Goal: Information Seeking & Learning: Learn about a topic

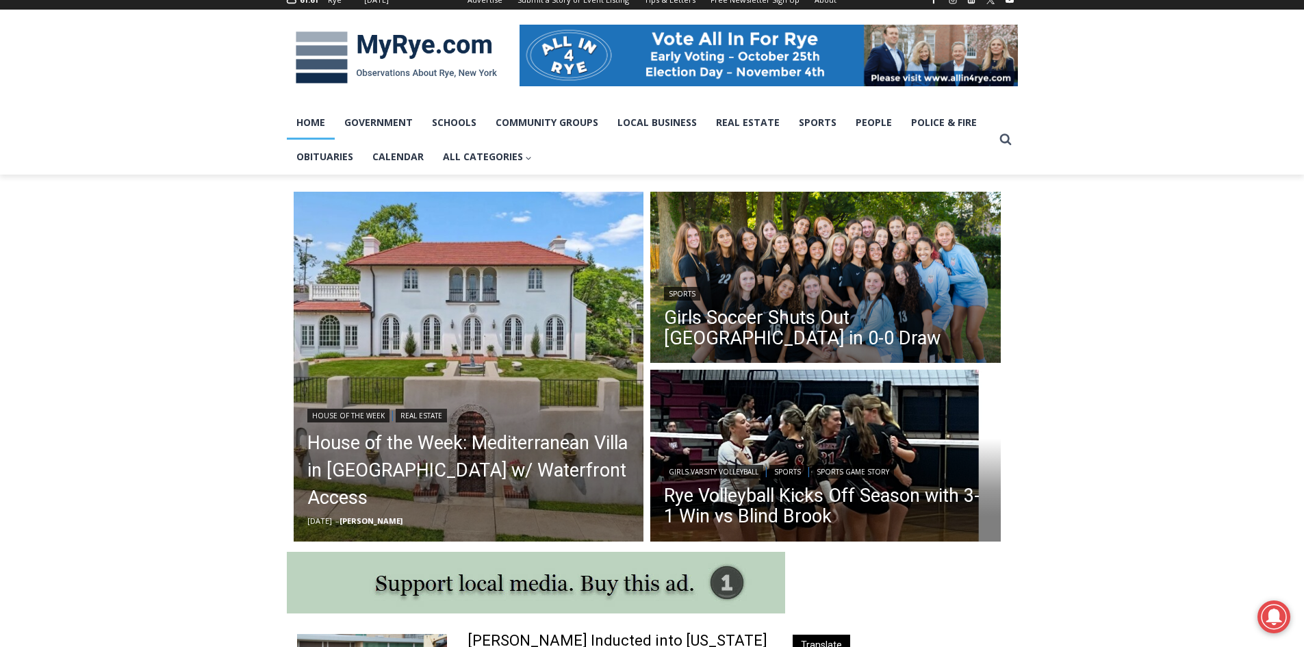
scroll to position [205, 0]
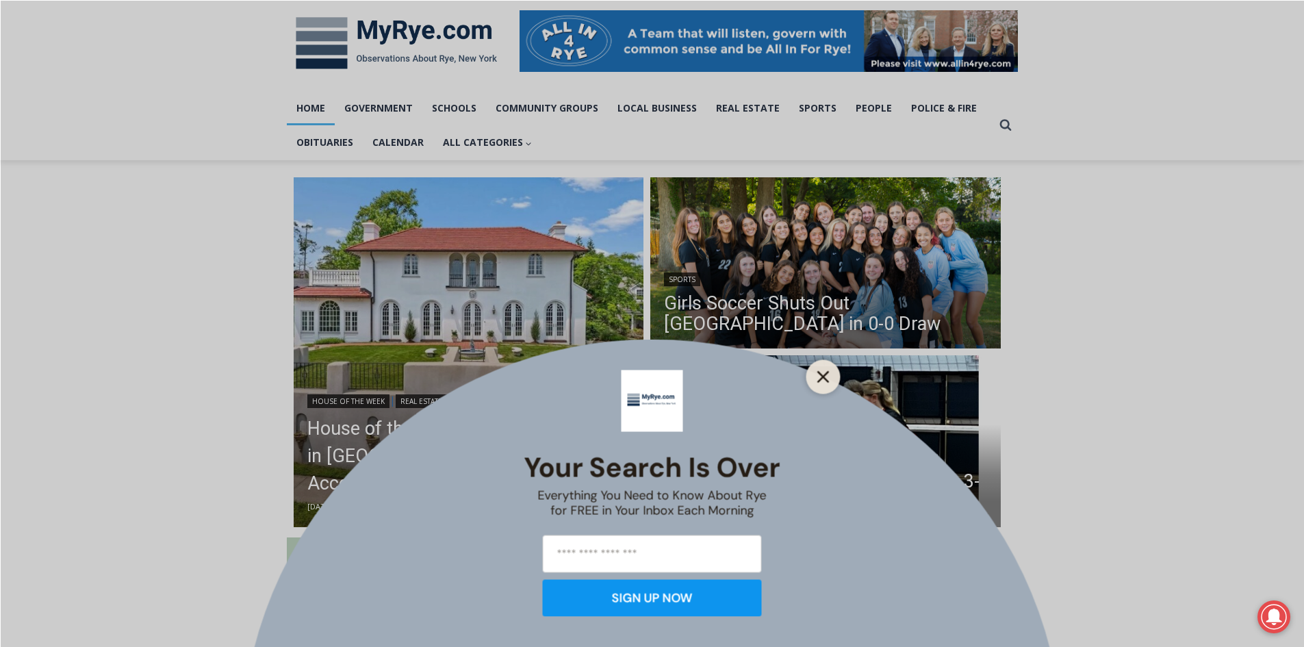
click at [830, 374] on button "Close" at bounding box center [823, 376] width 19 height 19
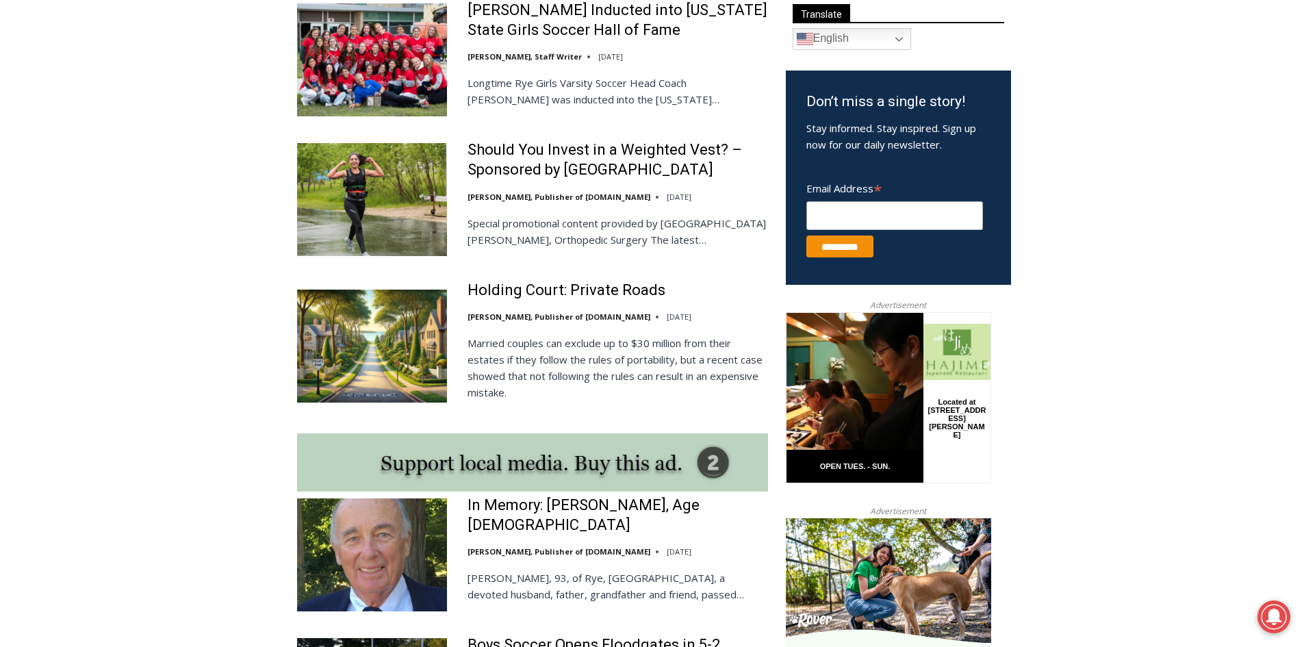
scroll to position [547, 0]
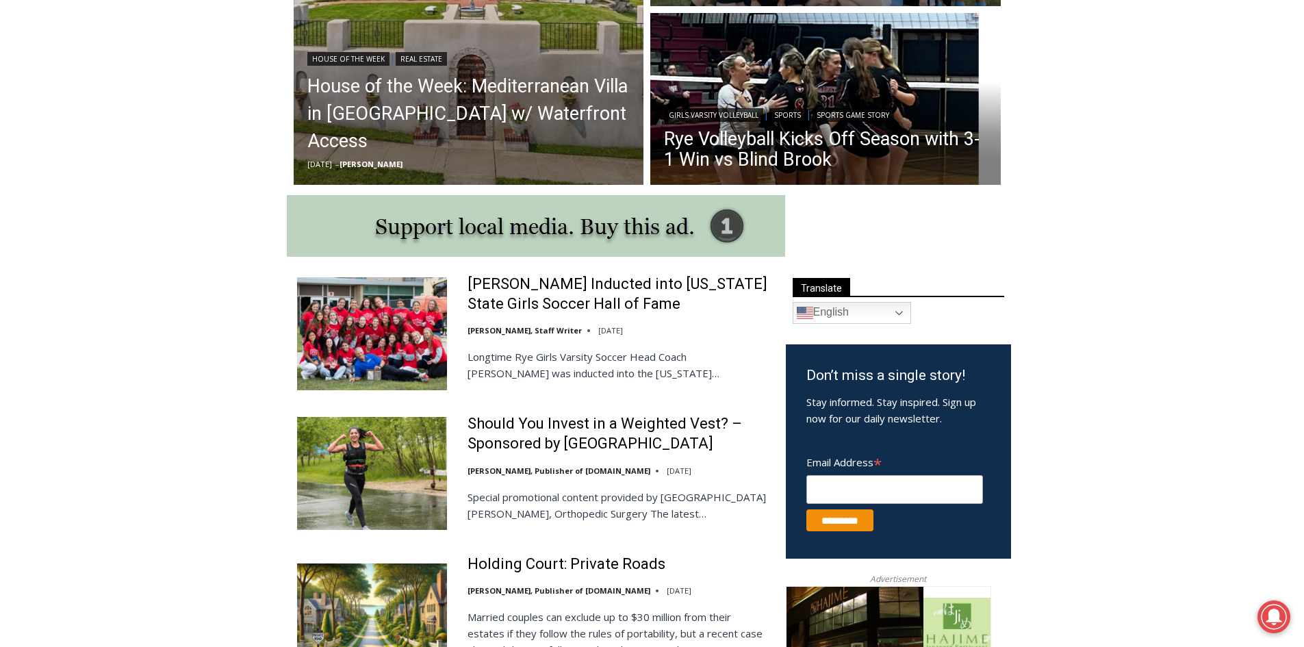
click at [393, 357] on img at bounding box center [372, 333] width 150 height 112
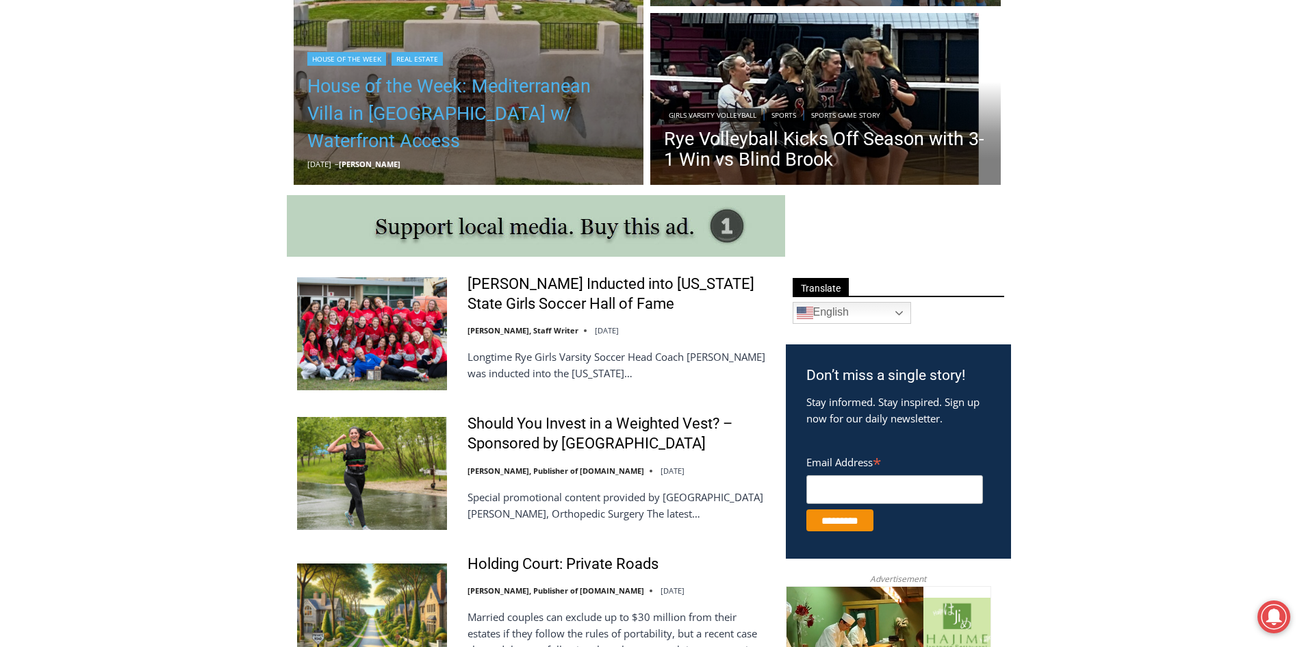
click at [388, 100] on link "House of the Week: Mediterranean Villa in [GEOGRAPHIC_DATA] w/ Waterfront Access" at bounding box center [468, 114] width 323 height 82
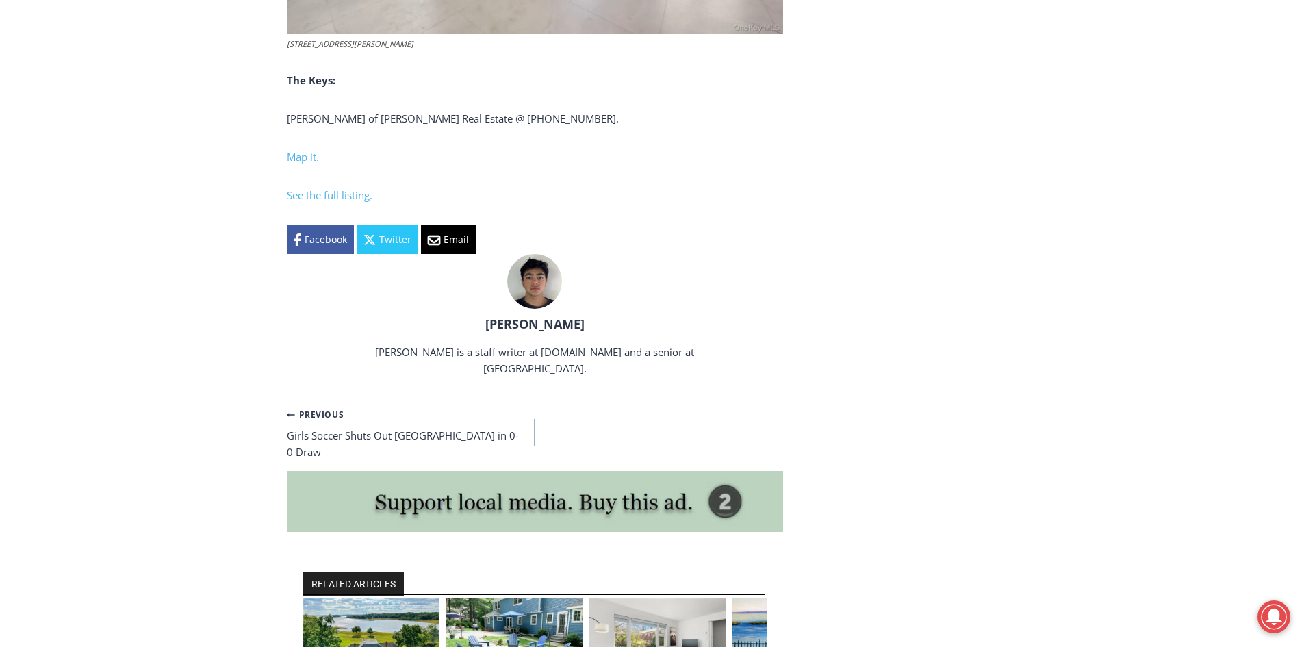
scroll to position [4585, 0]
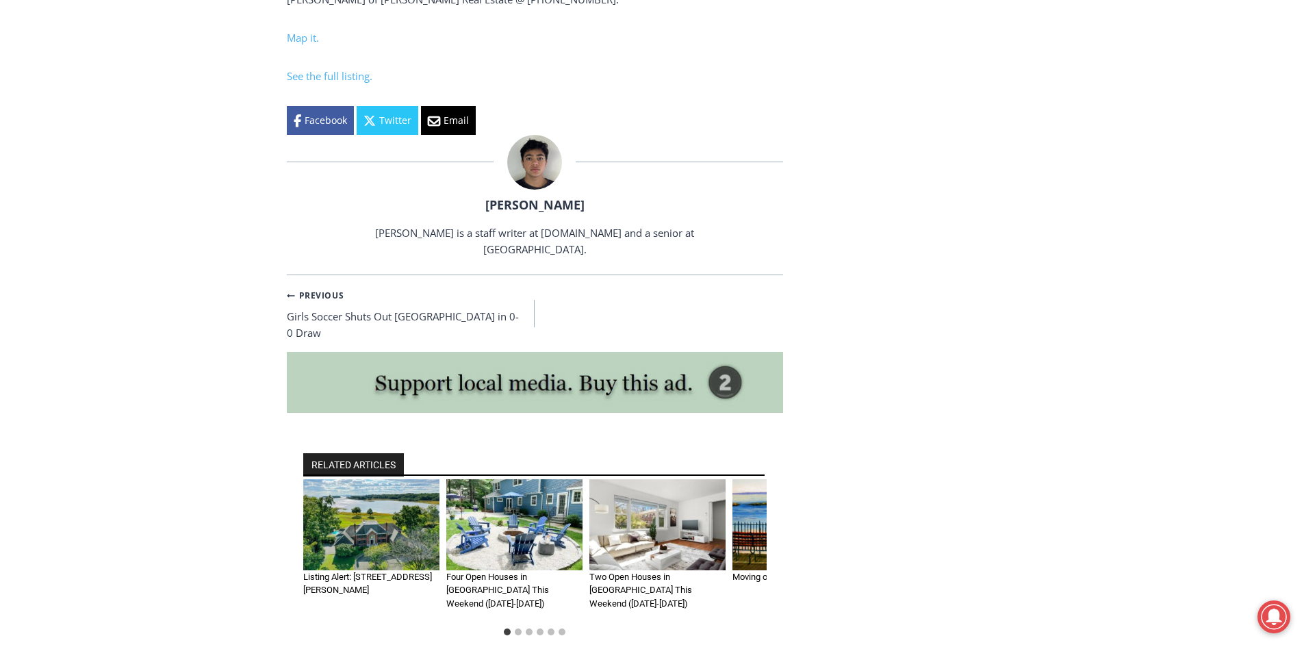
click at [393, 482] on img "1 of 6" at bounding box center [371, 524] width 136 height 91
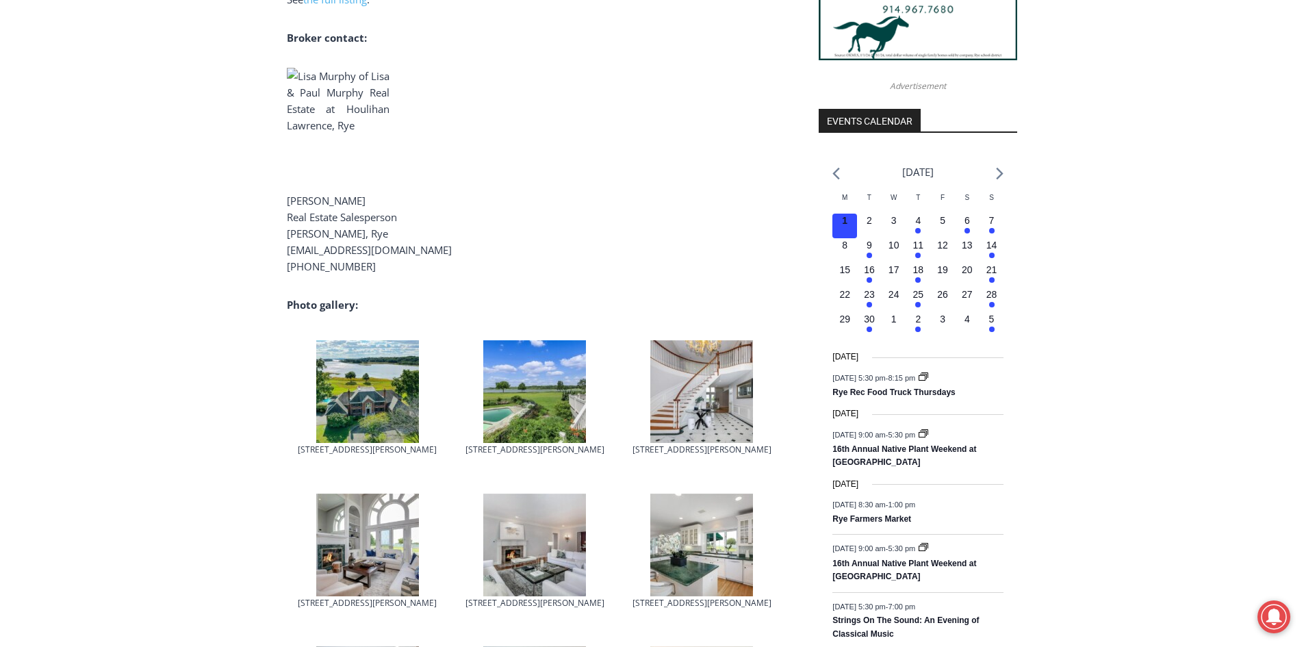
scroll to position [1505, 0]
